Goal: Task Accomplishment & Management: Complete application form

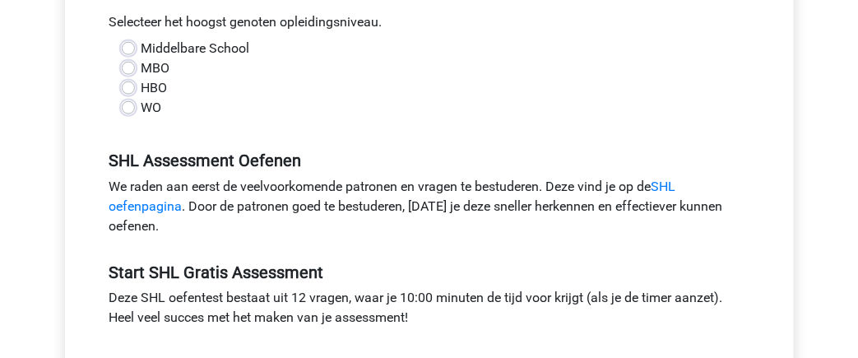
scroll to position [456, 0]
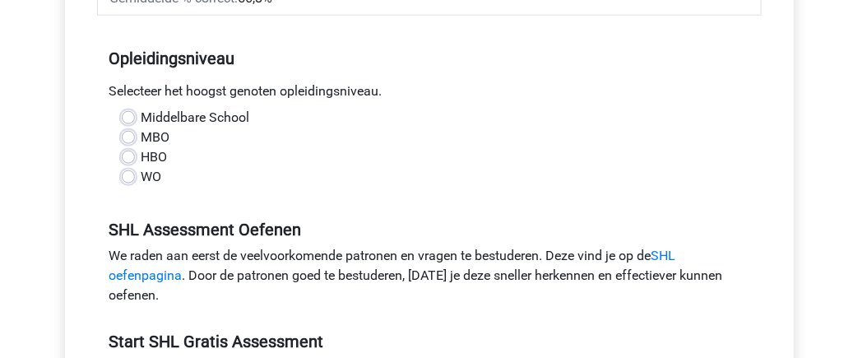
click at [141, 179] on label "WO" at bounding box center [151, 177] width 21 height 20
click at [132, 179] on input "WO" at bounding box center [128, 175] width 13 height 16
radio input "true"
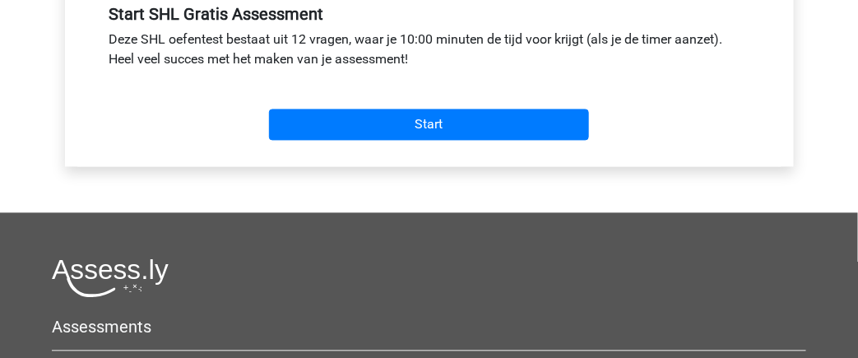
scroll to position [785, 0]
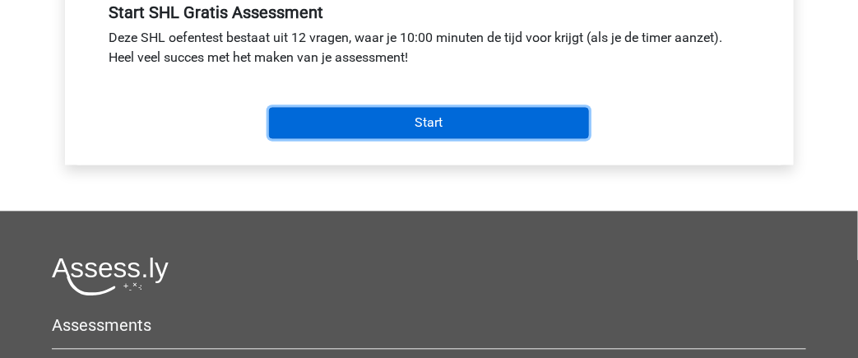
click at [330, 122] on input "Start" at bounding box center [429, 123] width 320 height 31
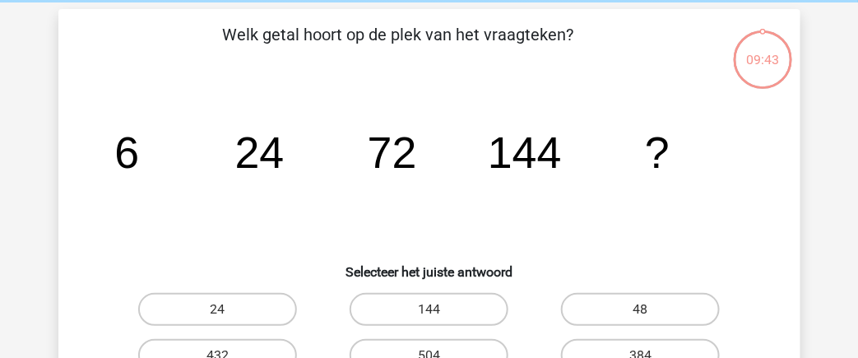
scroll to position [82, 0]
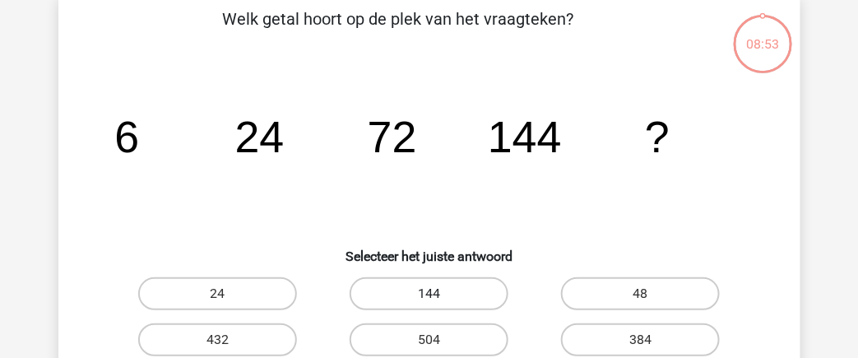
click at [455, 294] on label "144" at bounding box center [429, 293] width 159 height 33
click at [439, 294] on input "144" at bounding box center [433, 299] width 11 height 11
radio input "true"
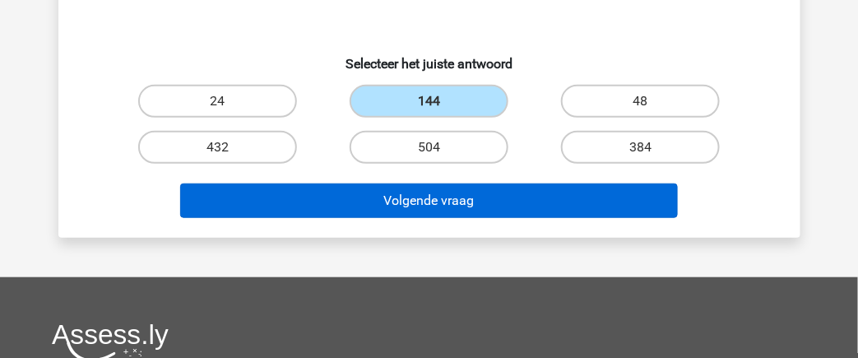
scroll to position [329, 0]
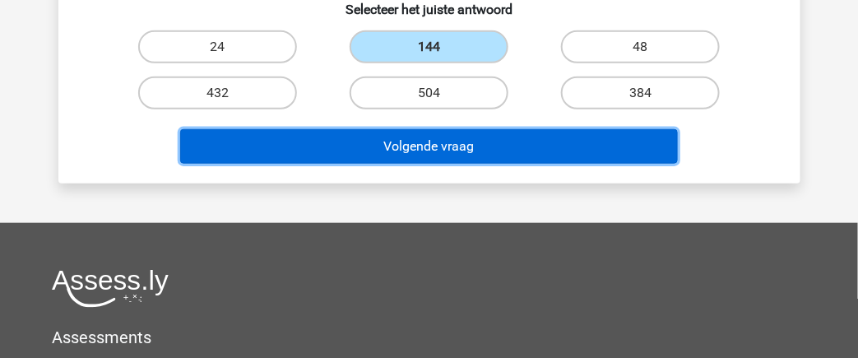
click at [519, 146] on button "Volgende vraag" at bounding box center [429, 146] width 498 height 35
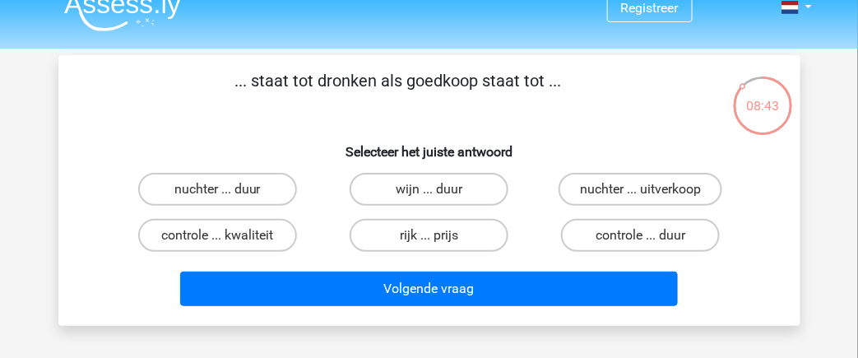
scroll to position [0, 0]
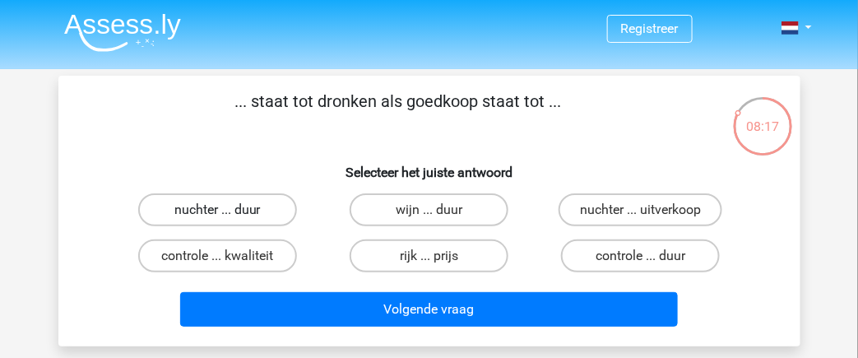
click at [254, 214] on label "nuchter ... duur" at bounding box center [217, 209] width 159 height 33
click at [228, 214] on input "nuchter ... duur" at bounding box center [222, 215] width 11 height 11
radio input "true"
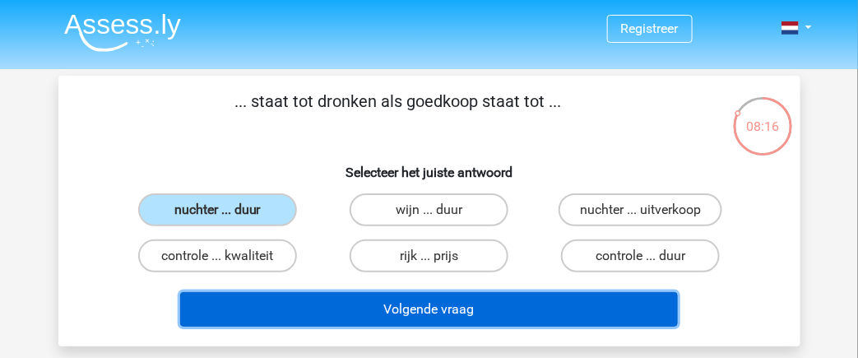
click at [422, 305] on button "Volgende vraag" at bounding box center [429, 309] width 498 height 35
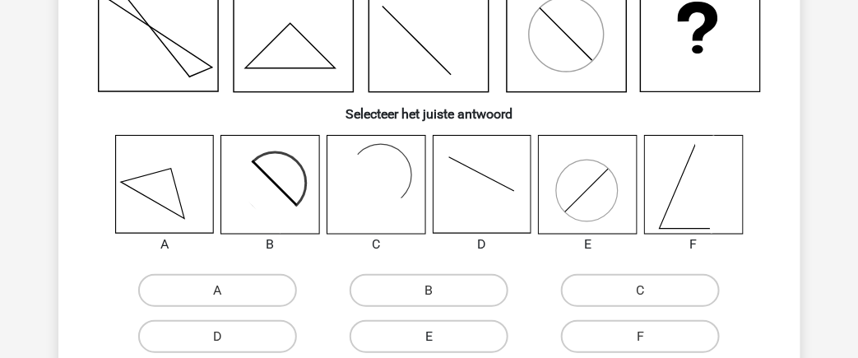
scroll to position [158, 0]
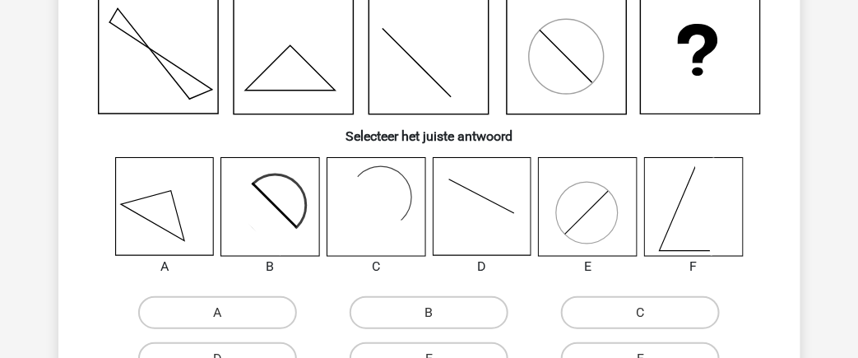
click at [364, 215] on rect at bounding box center [367, 208] width 80 height 80
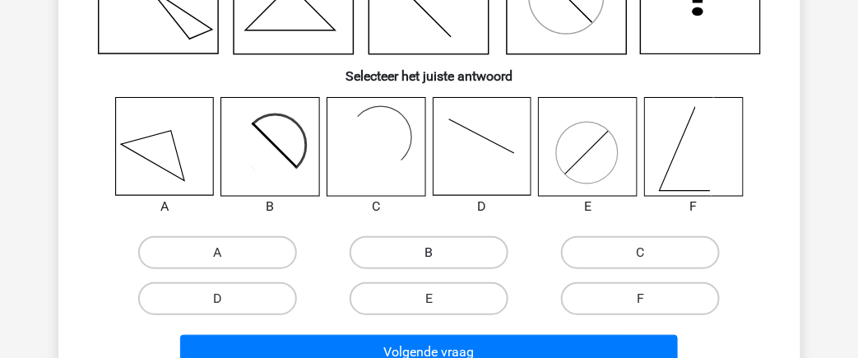
scroll to position [240, 0]
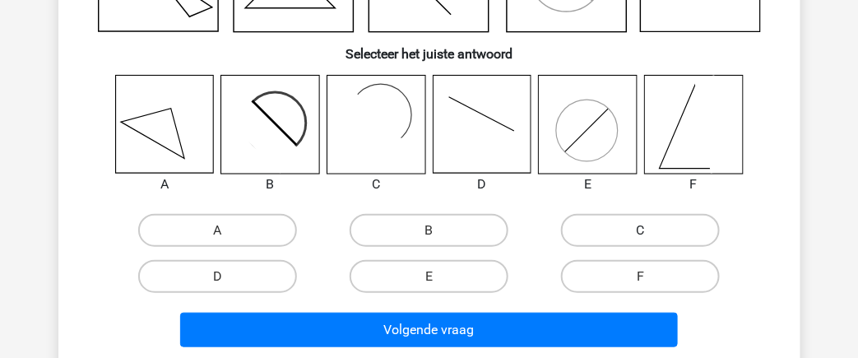
click at [636, 226] on label "C" at bounding box center [640, 230] width 159 height 33
click at [641, 230] on input "C" at bounding box center [646, 235] width 11 height 11
radio input "true"
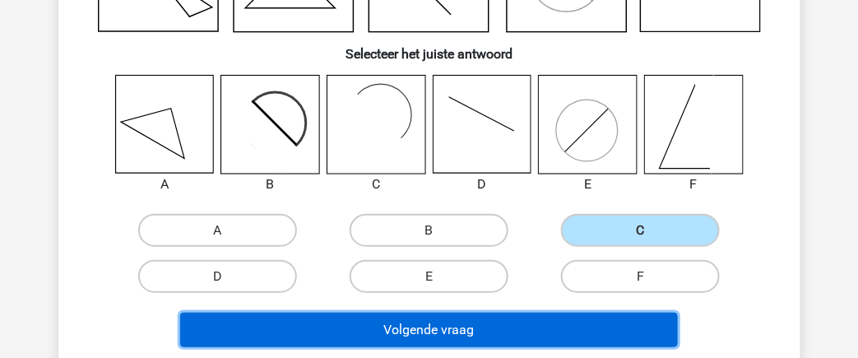
click at [563, 325] on button "Volgende vraag" at bounding box center [429, 330] width 498 height 35
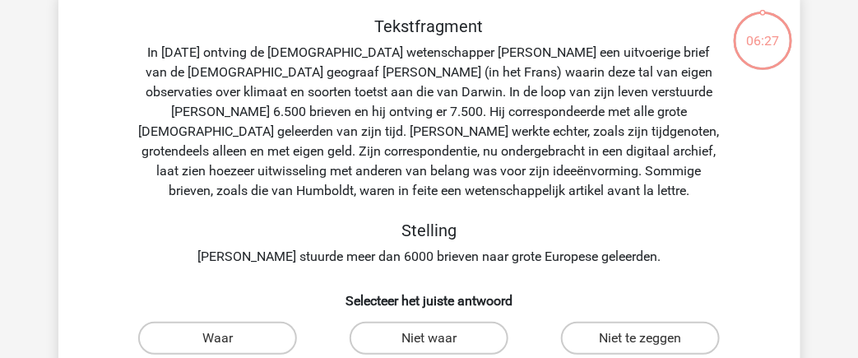
scroll to position [76, 0]
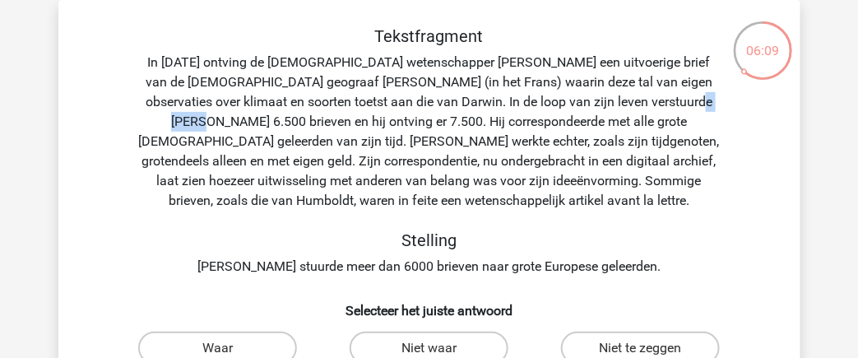
drag, startPoint x: 661, startPoint y: 102, endPoint x: 712, endPoint y: 93, distance: 51.8
click at [713, 93] on div "Tekstfragment In 1839 ontving de Engelse wetenschapper Charles Darwin een uitvo…" at bounding box center [429, 151] width 689 height 250
click at [398, 118] on div "Tekstfragment In 1839 ontving de Engelse wetenschapper Charles Darwin een uitvo…" at bounding box center [429, 151] width 689 height 250
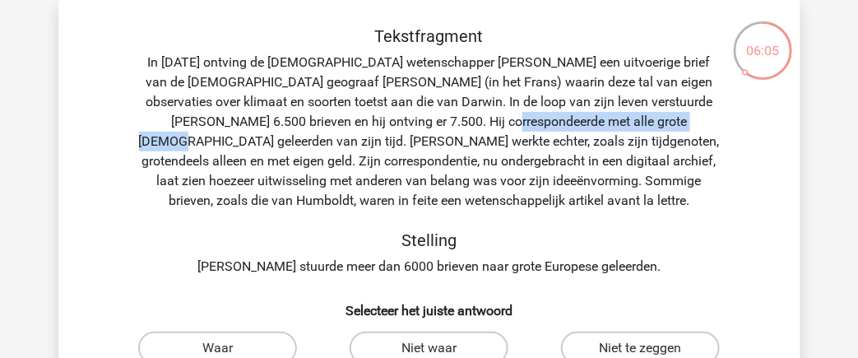
drag, startPoint x: 443, startPoint y: 123, endPoint x: 644, endPoint y: 118, distance: 200.7
click at [647, 119] on div "Tekstfragment In 1839 ontving de Engelse wetenschapper Charles Darwin een uitvo…" at bounding box center [429, 151] width 689 height 250
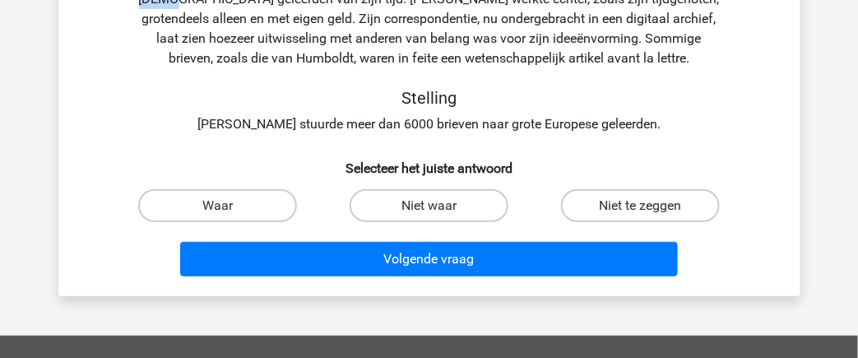
scroll to position [240, 0]
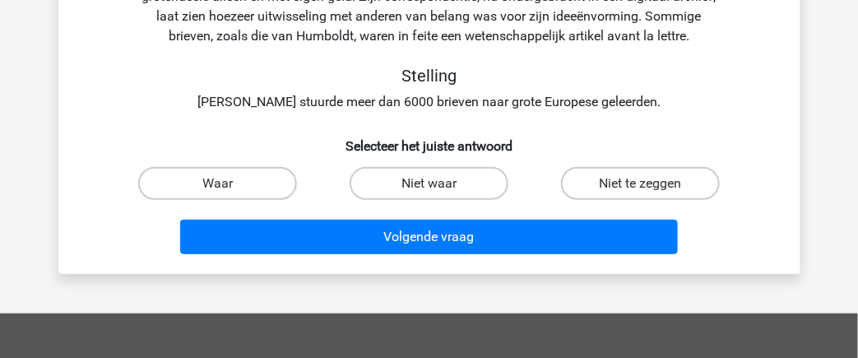
click at [620, 182] on label "Niet te zeggen" at bounding box center [640, 183] width 159 height 33
click at [641, 183] on input "Niet te zeggen" at bounding box center [646, 188] width 11 height 11
radio input "true"
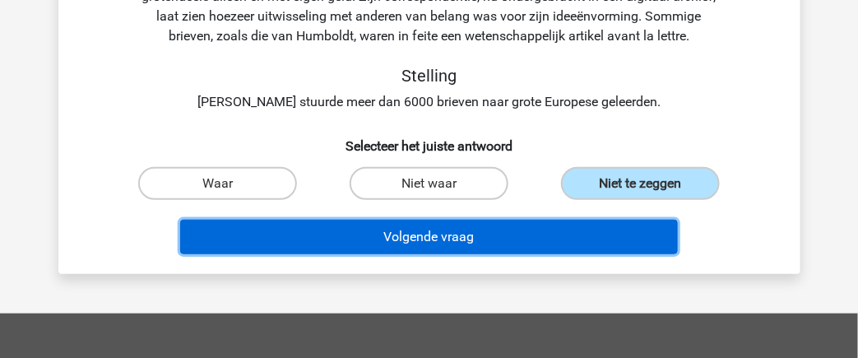
click at [530, 238] on button "Volgende vraag" at bounding box center [429, 237] width 498 height 35
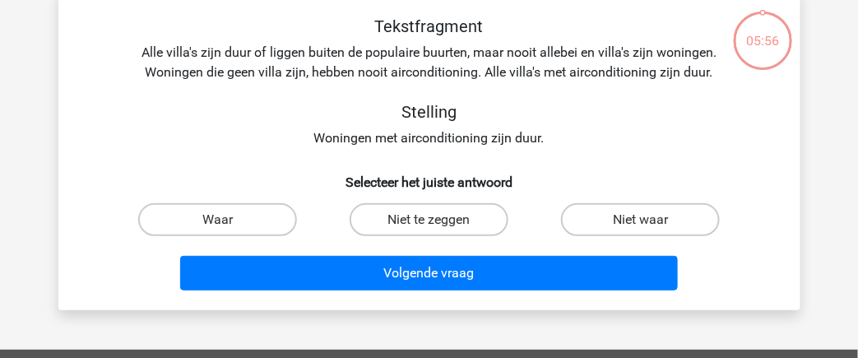
scroll to position [76, 0]
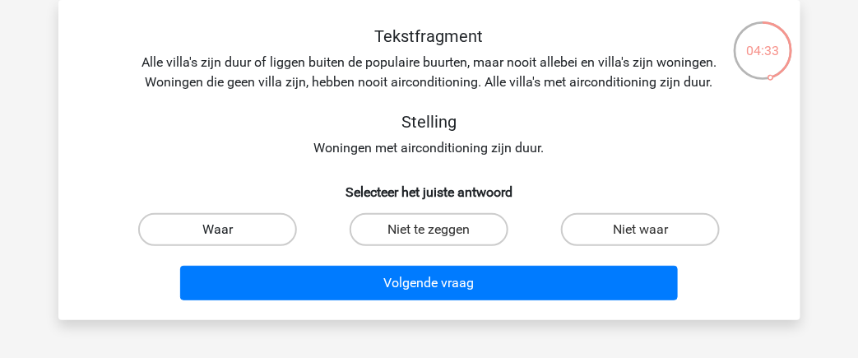
drag, startPoint x: 166, startPoint y: 221, endPoint x: 176, endPoint y: 218, distance: 10.4
click at [168, 221] on label "Waar" at bounding box center [217, 229] width 159 height 33
click at [217, 229] on input "Waar" at bounding box center [222, 234] width 11 height 11
radio input "true"
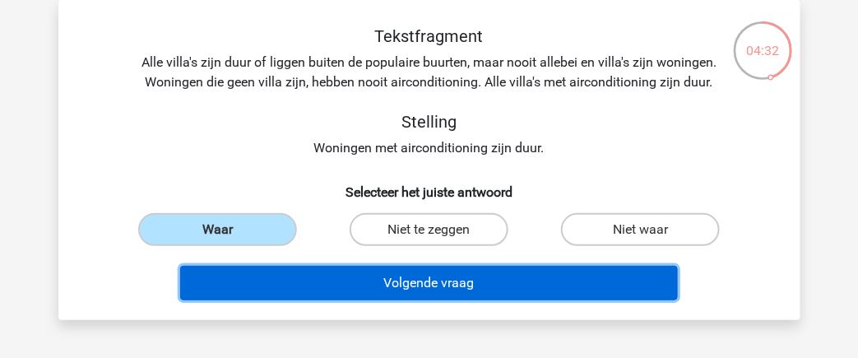
click at [477, 277] on button "Volgende vraag" at bounding box center [429, 283] width 498 height 35
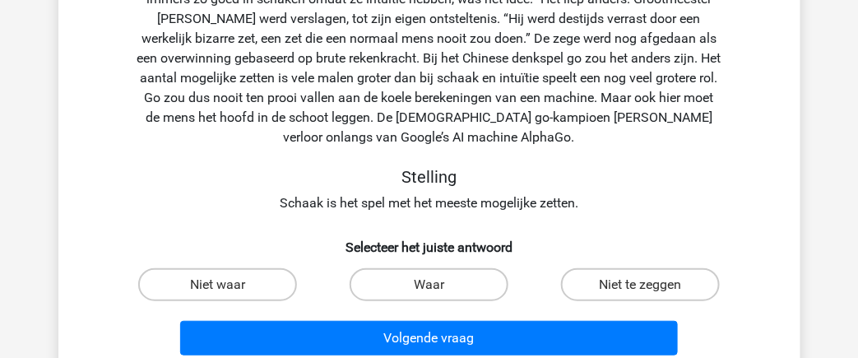
scroll to position [240, 0]
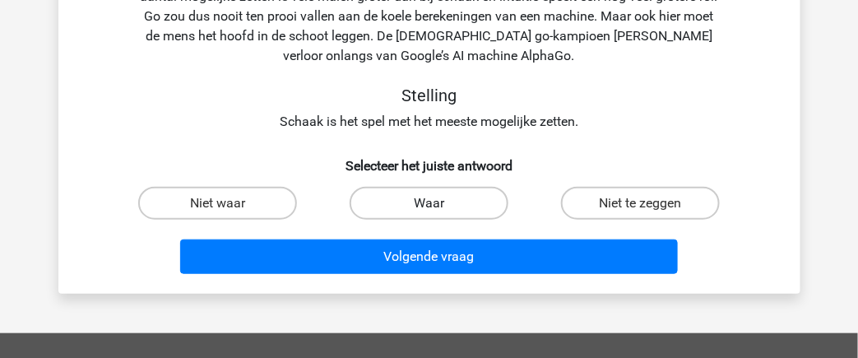
click at [396, 206] on label "Waar" at bounding box center [429, 203] width 159 height 33
click at [428, 206] on input "Waar" at bounding box center [433, 208] width 11 height 11
radio input "true"
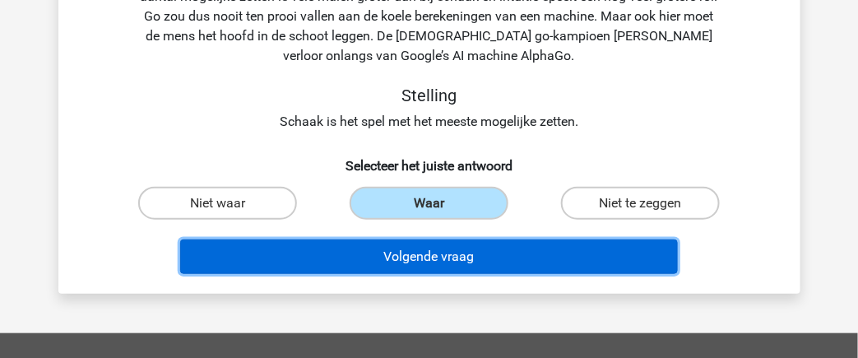
click at [434, 268] on button "Volgende vraag" at bounding box center [429, 256] width 498 height 35
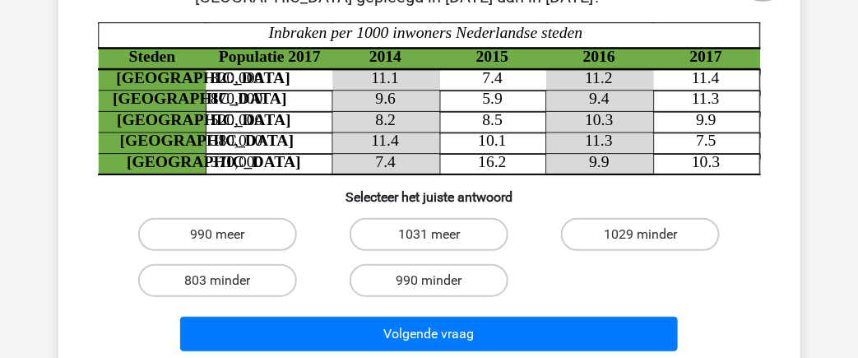
scroll to position [151, 0]
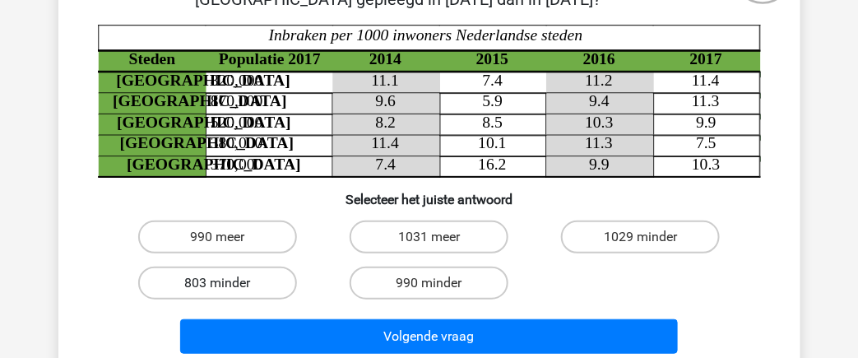
click at [234, 285] on label "803 minder" at bounding box center [217, 282] width 159 height 33
click at [228, 285] on input "803 minder" at bounding box center [222, 288] width 11 height 11
radio input "true"
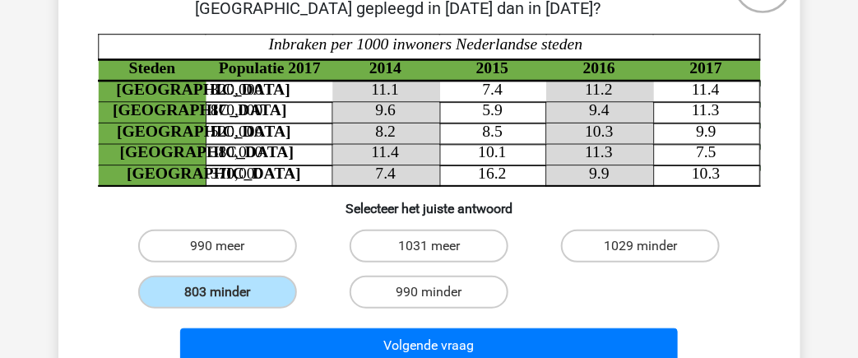
scroll to position [144, 0]
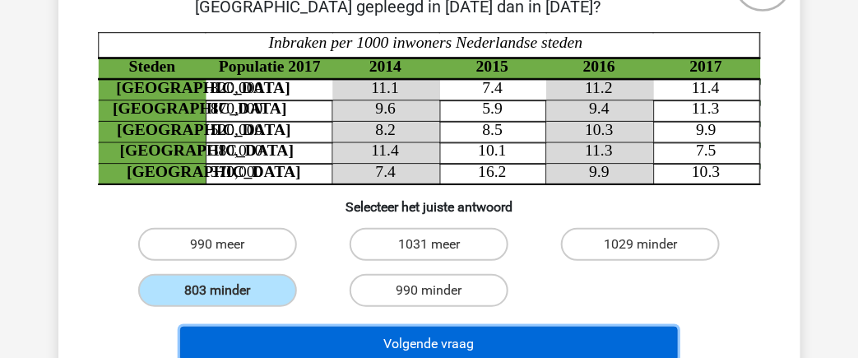
click at [359, 352] on button "Volgende vraag" at bounding box center [429, 343] width 498 height 35
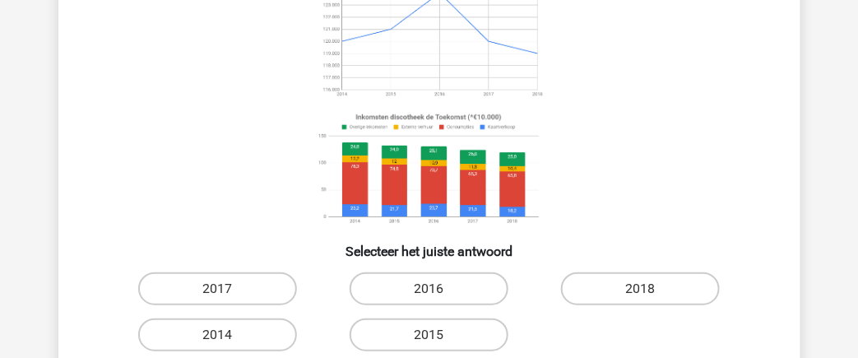
scroll to position [194, 0]
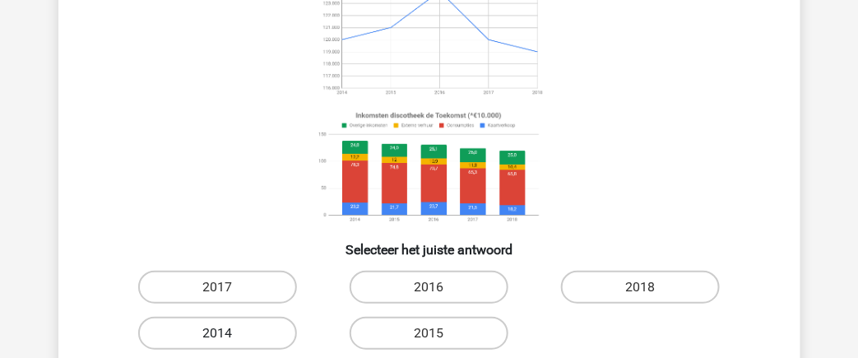
click at [267, 331] on label "2014" at bounding box center [217, 333] width 159 height 33
click at [228, 333] on input "2014" at bounding box center [222, 338] width 11 height 11
radio input "true"
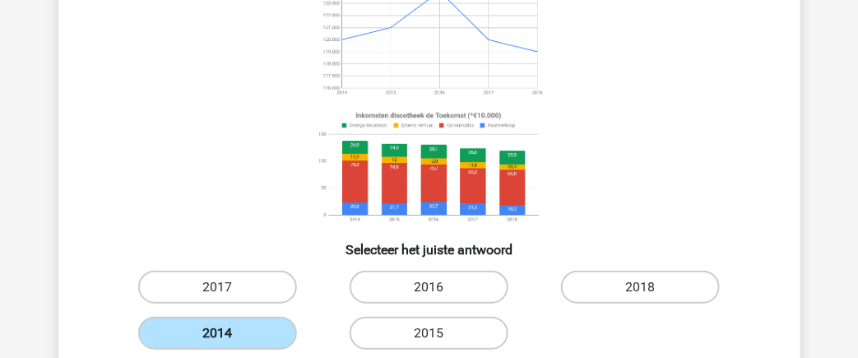
scroll to position [303, 0]
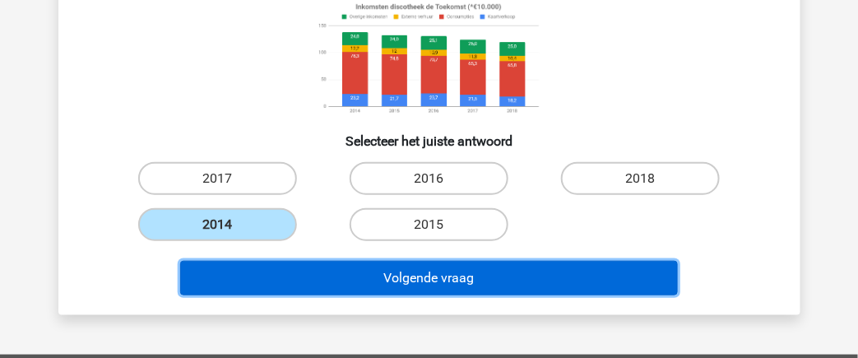
click at [383, 287] on button "Volgende vraag" at bounding box center [429, 278] width 498 height 35
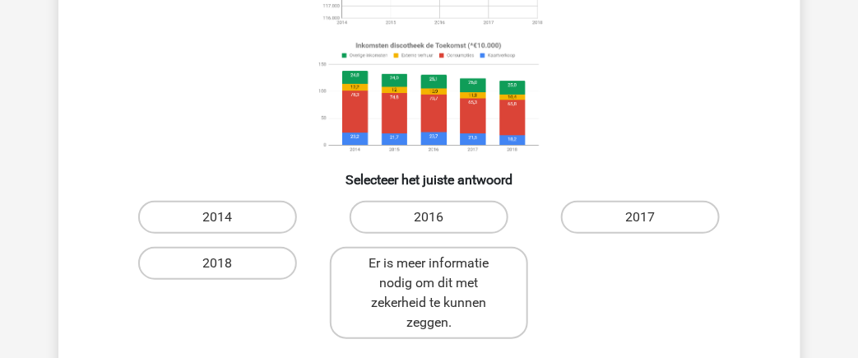
scroll to position [334, 0]
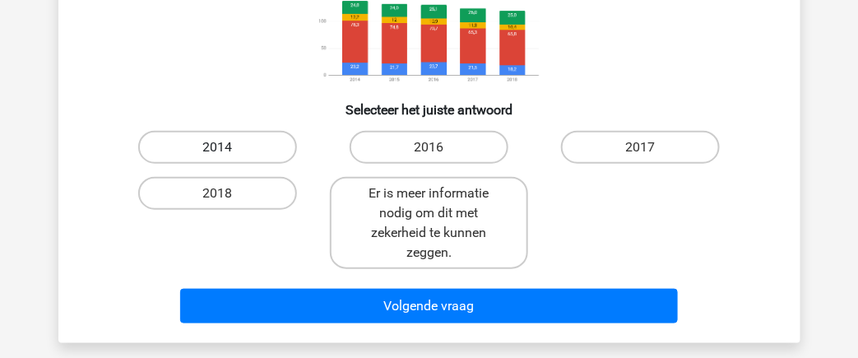
click at [271, 140] on label "2014" at bounding box center [217, 147] width 159 height 33
click at [228, 147] on input "2014" at bounding box center [222, 152] width 11 height 11
radio input "true"
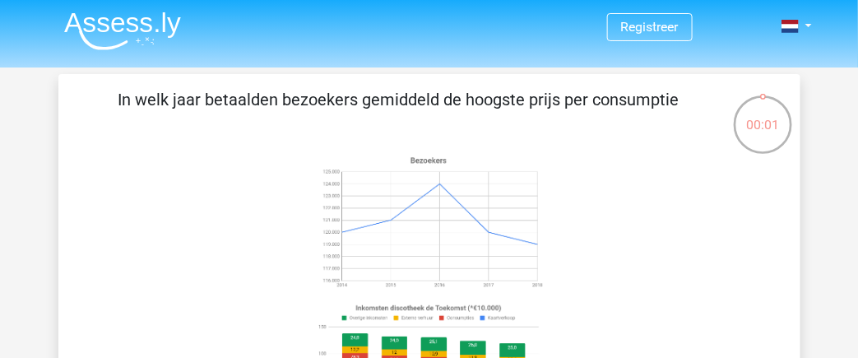
scroll to position [0, 0]
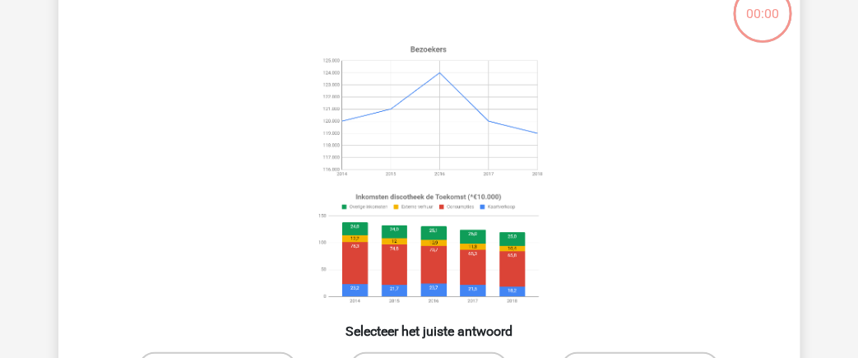
scroll to position [166, 0]
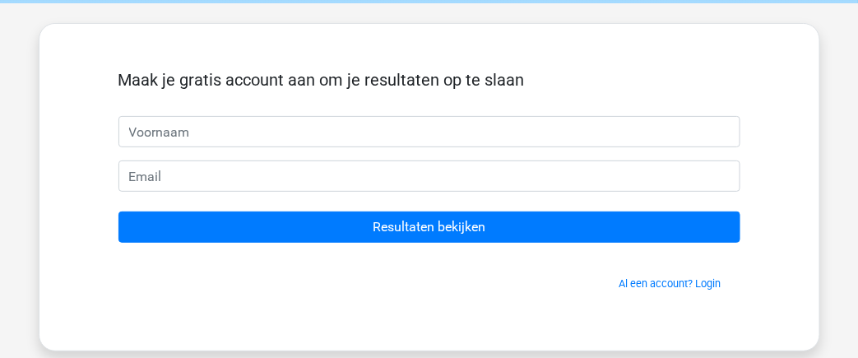
scroll to position [64, 0]
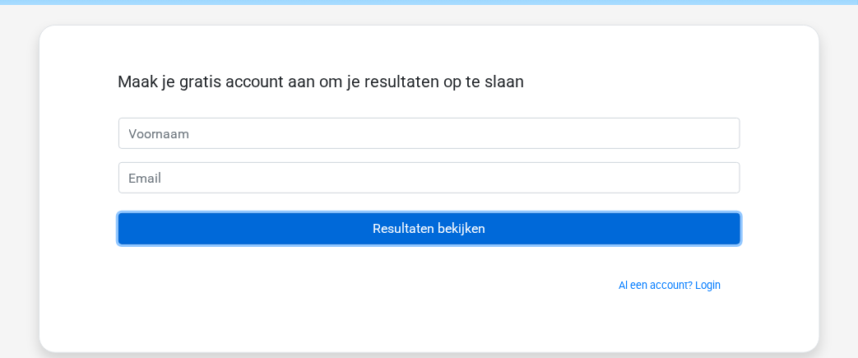
click at [435, 220] on input "Resultaten bekijken" at bounding box center [429, 228] width 622 height 31
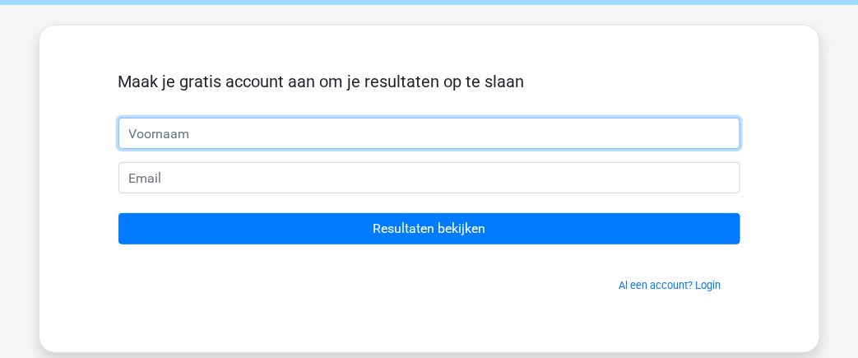
click at [299, 128] on input "text" at bounding box center [429, 133] width 622 height 31
type input "F"
type input "f"
click at [299, 128] on input "f" at bounding box center [429, 133] width 622 height 31
click at [262, 143] on input "f" at bounding box center [429, 133] width 622 height 31
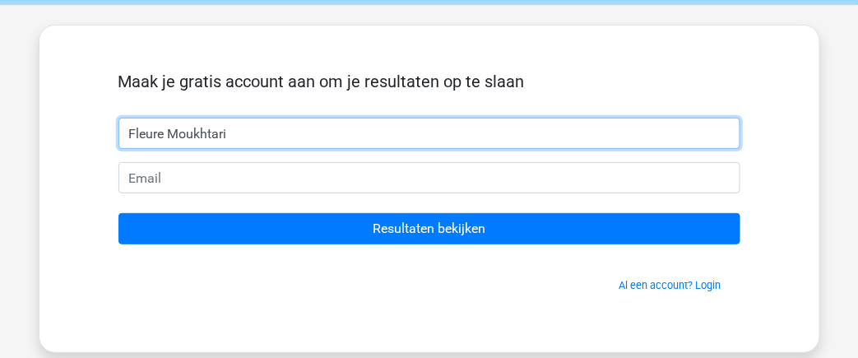
type input "Fleure Moukhtari"
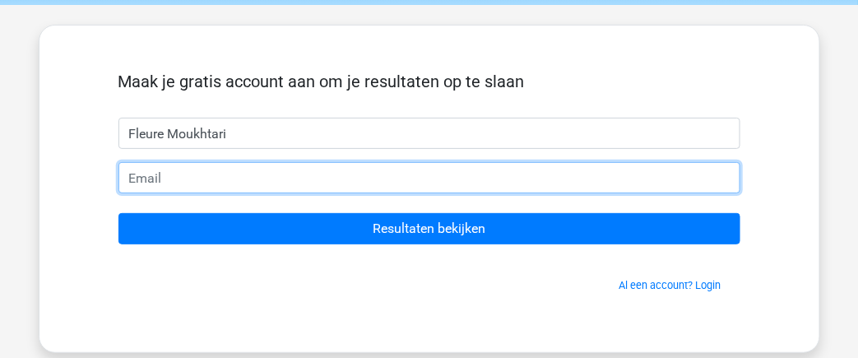
click at [177, 190] on input "email" at bounding box center [429, 177] width 622 height 31
type input "[EMAIL_ADDRESS][DOMAIN_NAME]"
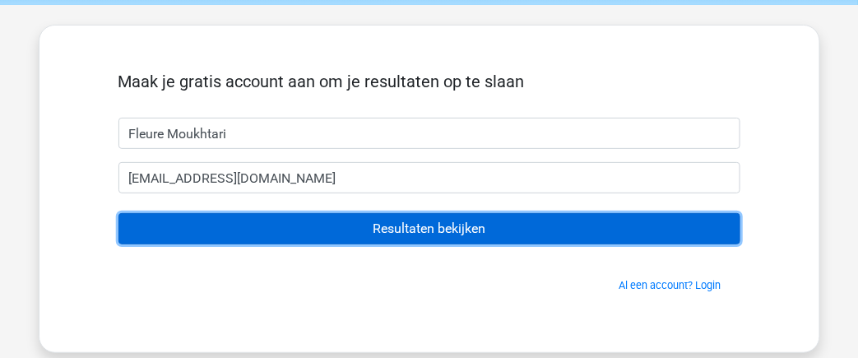
click at [262, 226] on input "Resultaten bekijken" at bounding box center [429, 228] width 622 height 31
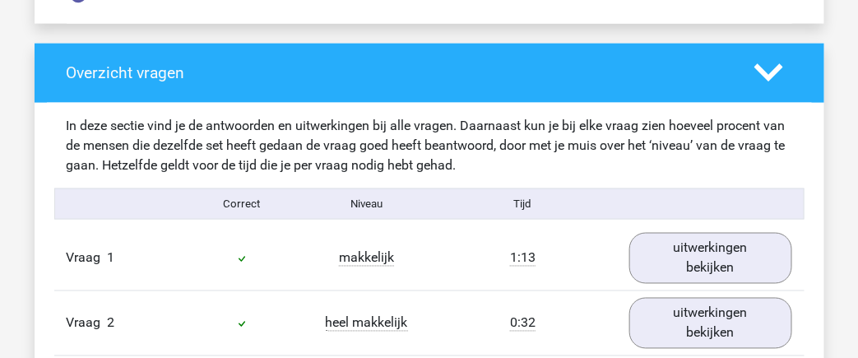
scroll to position [2389, 0]
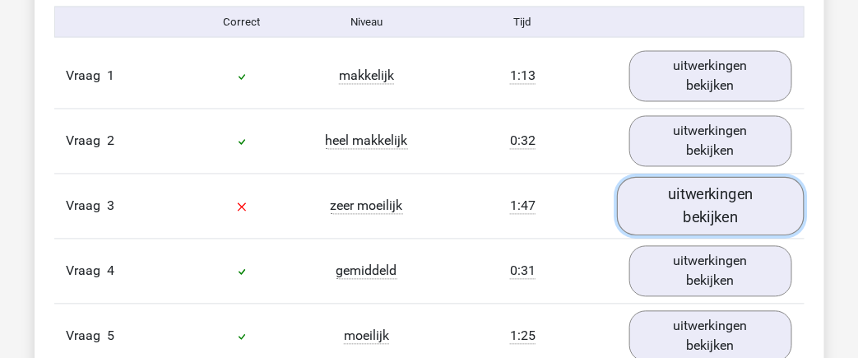
click at [709, 177] on link "uitwerkingen bekijken" at bounding box center [711, 206] width 188 height 58
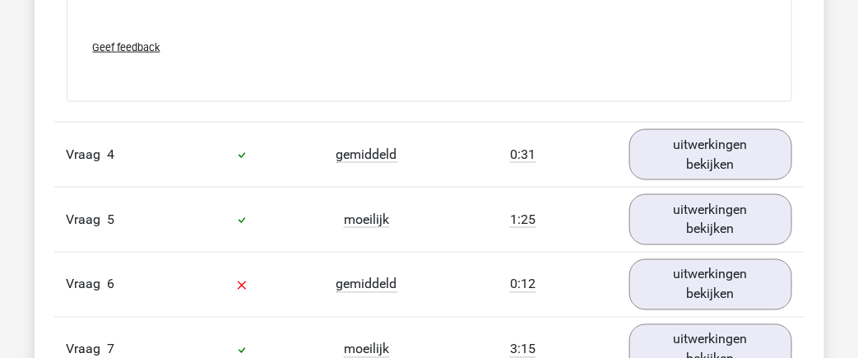
scroll to position [3854, 0]
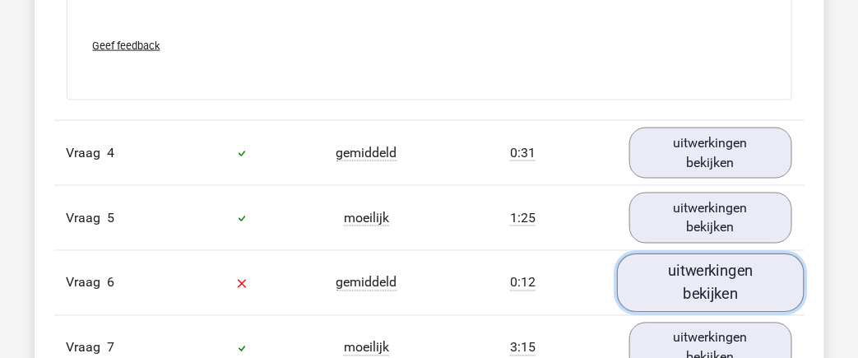
click at [711, 268] on link "uitwerkingen bekijken" at bounding box center [711, 282] width 188 height 58
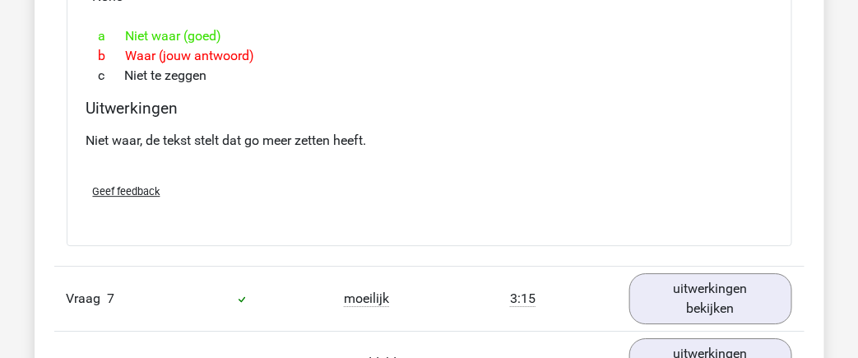
scroll to position [4679, 0]
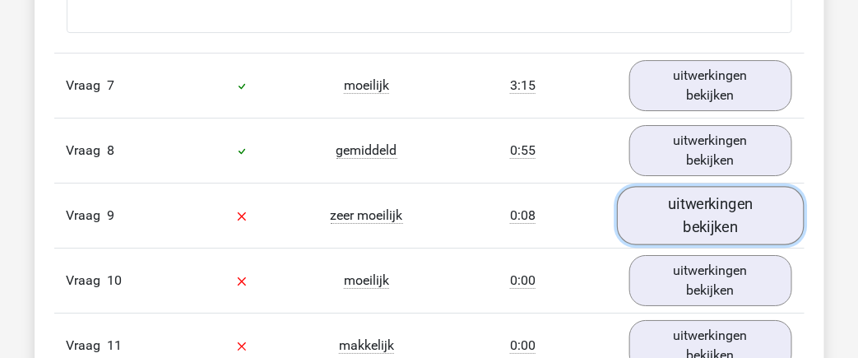
click at [681, 186] on link "uitwerkingen bekijken" at bounding box center [711, 215] width 188 height 58
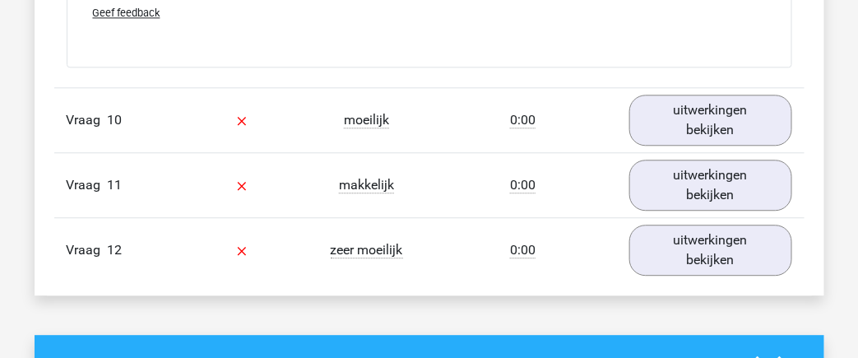
scroll to position [5914, 0]
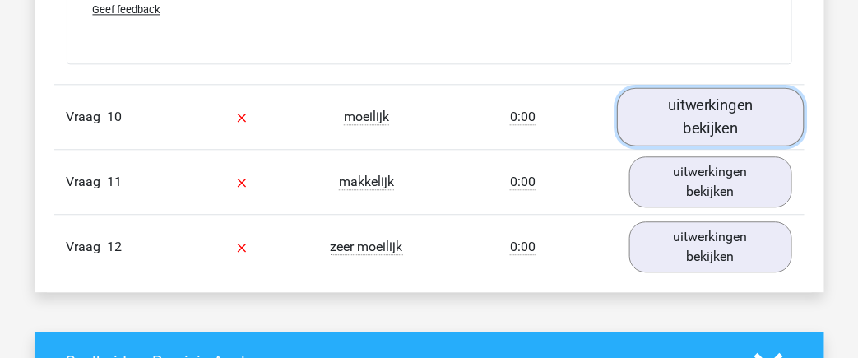
click at [674, 88] on link "uitwerkingen bekijken" at bounding box center [711, 117] width 188 height 58
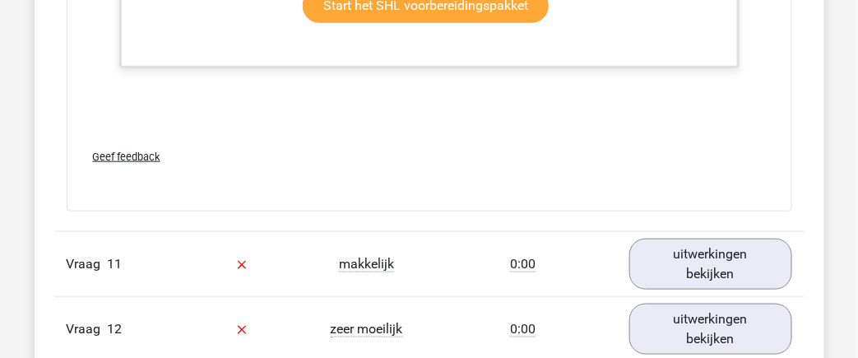
scroll to position [6924, 0]
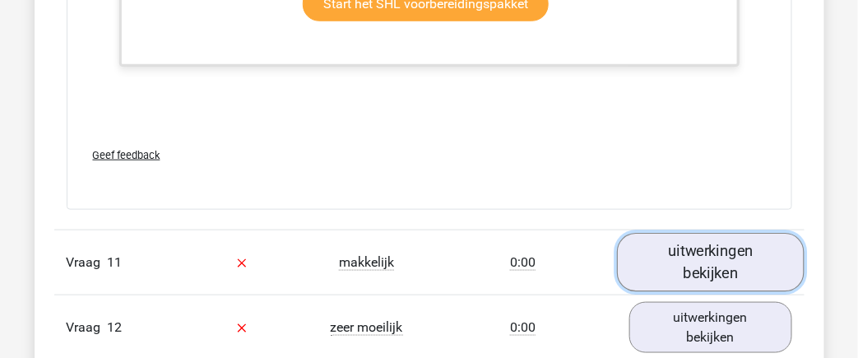
click at [661, 234] on link "uitwerkingen bekijken" at bounding box center [711, 263] width 188 height 58
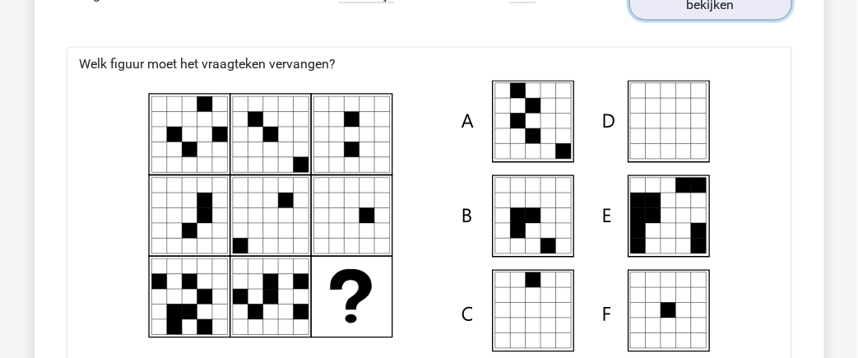
scroll to position [7189, 0]
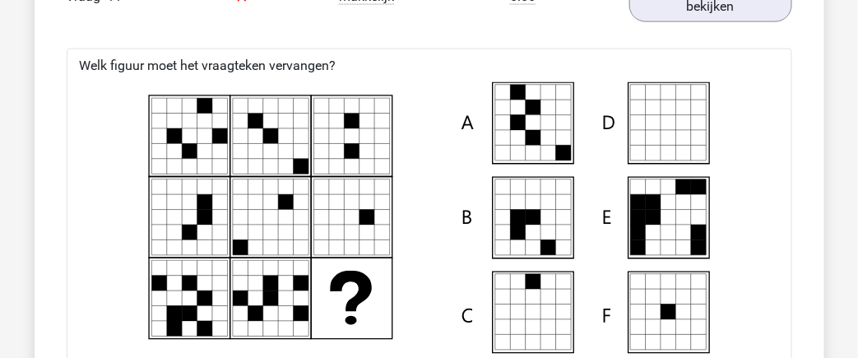
click at [521, 116] on icon at bounding box center [517, 123] width 15 height 15
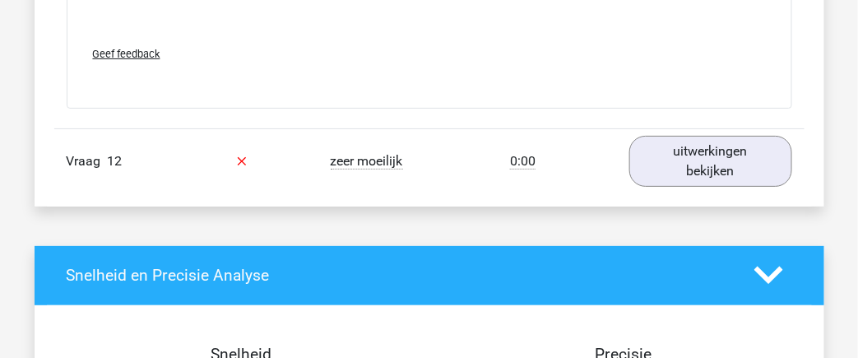
scroll to position [8186, 0]
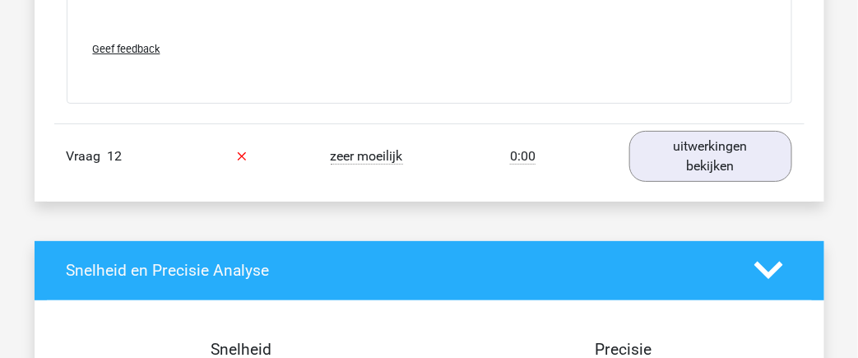
click at [660, 123] on div "Vraag 12 zeer moeilijk 0:00 uitwerkingen bekijken" at bounding box center [429, 155] width 750 height 65
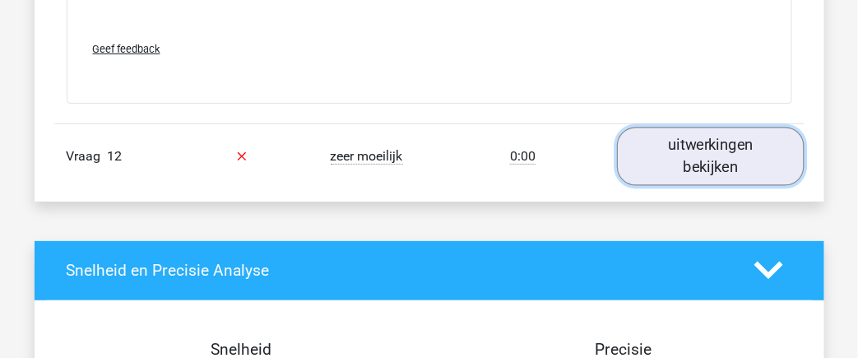
click at [659, 127] on link "uitwerkingen bekijken" at bounding box center [711, 156] width 188 height 58
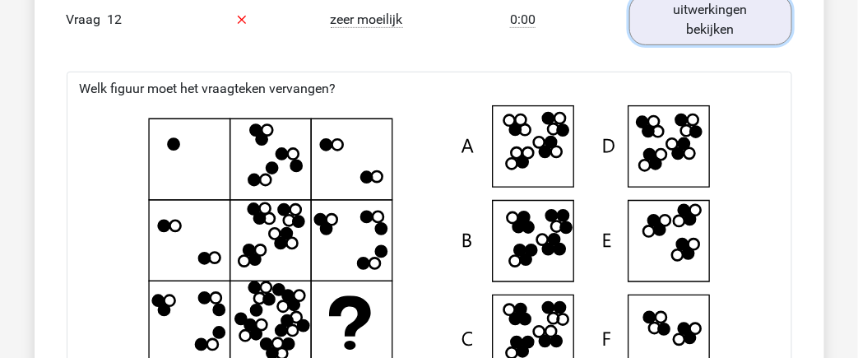
scroll to position [8323, 0]
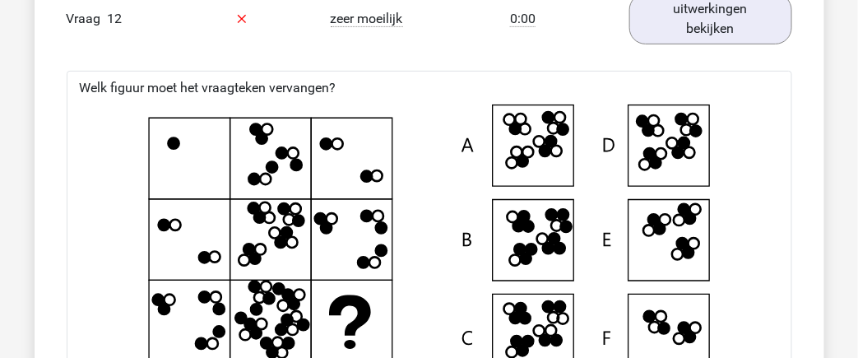
click at [661, 104] on icon at bounding box center [429, 239] width 673 height 271
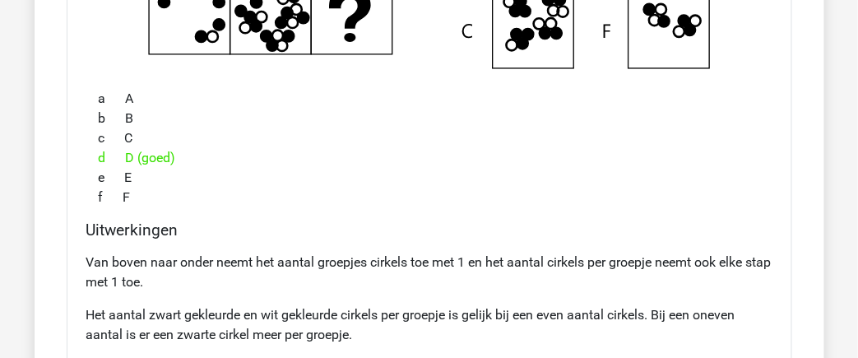
scroll to position [8641, 0]
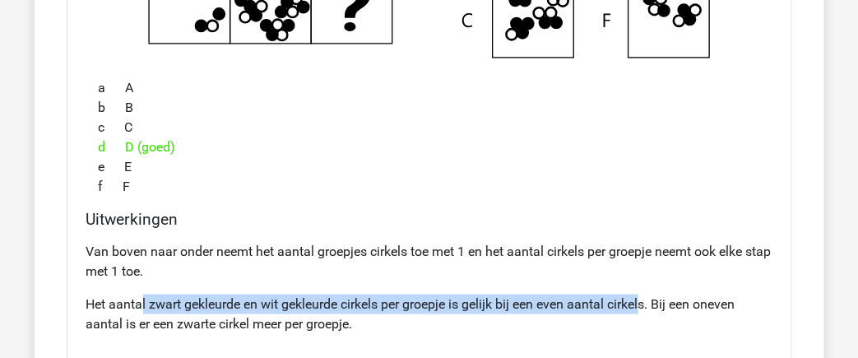
drag, startPoint x: 144, startPoint y: 241, endPoint x: 646, endPoint y: 228, distance: 501.8
click at [646, 235] on div "Van boven naar onder neemt het aantal groepjes cirkels toe met 1 en het aantal …" at bounding box center [429, 294] width 686 height 118
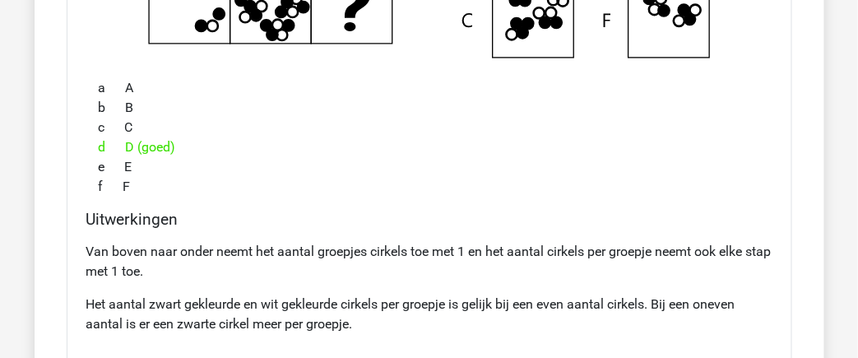
click at [477, 275] on div "Van boven naar onder neemt het aantal groepjes cirkels toe met 1 en het aantal …" at bounding box center [429, 294] width 686 height 118
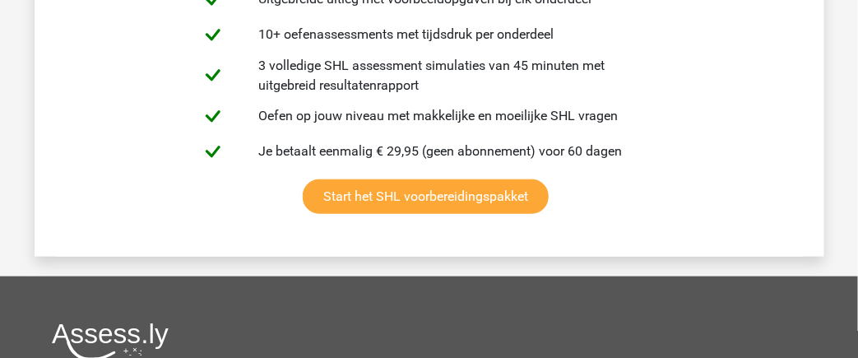
scroll to position [10408, 0]
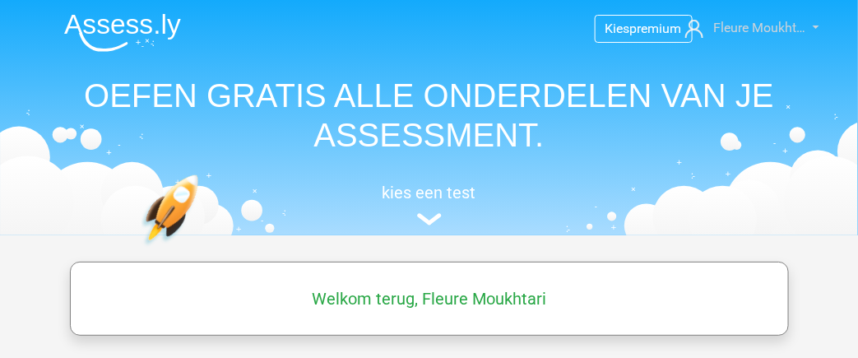
click at [807, 29] on link "Fleure Moukht…" at bounding box center [742, 28] width 128 height 20
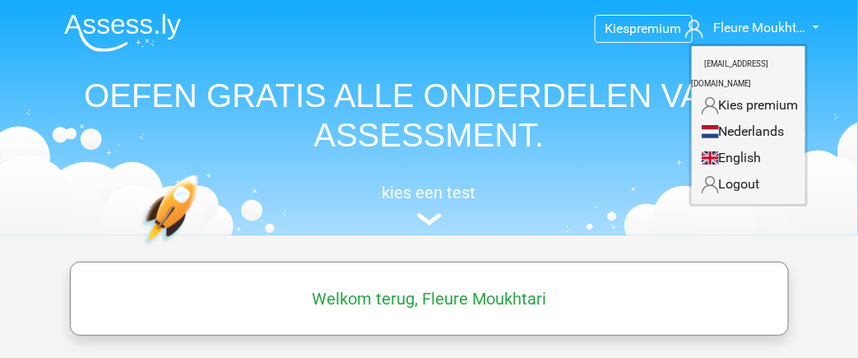
drag, startPoint x: 492, startPoint y: 143, endPoint x: 499, endPoint y: 104, distance: 40.2
click at [498, 115] on h1 "OEFEN GRATIS ALLE ONDERDELEN VAN JE ASSESSMENT." at bounding box center [429, 115] width 757 height 79
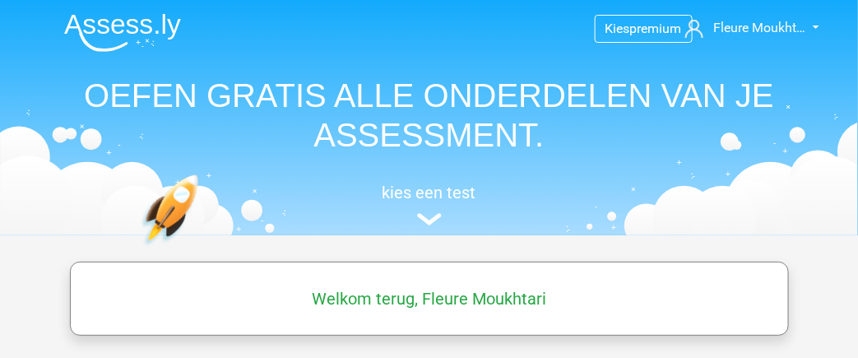
click at [148, 25] on img at bounding box center [122, 32] width 117 height 39
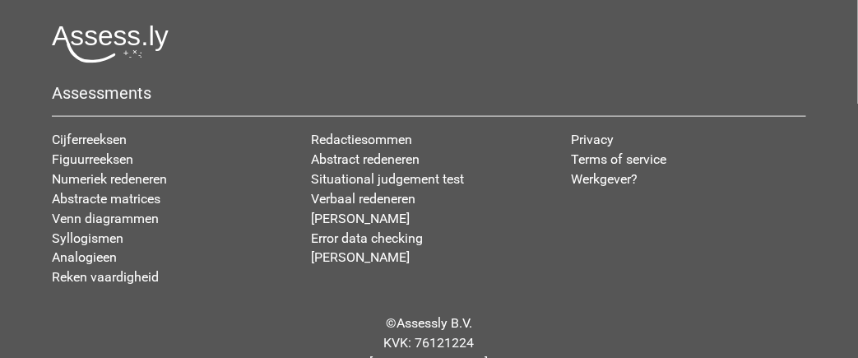
scroll to position [2243, 0]
